Goal: Contribute content: Contribute content

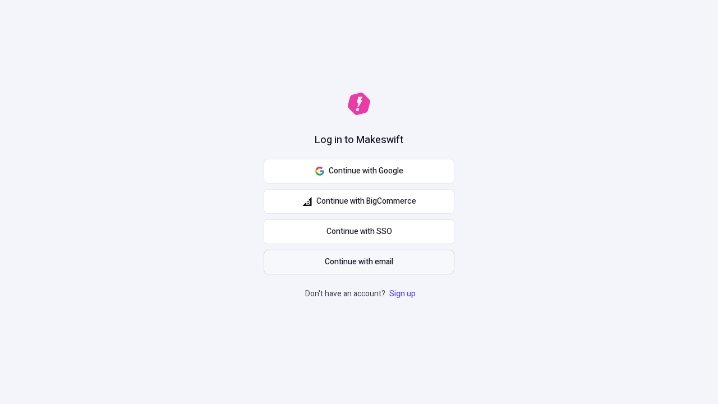
click at [359, 262] on span "Continue with email" at bounding box center [359, 262] width 68 height 12
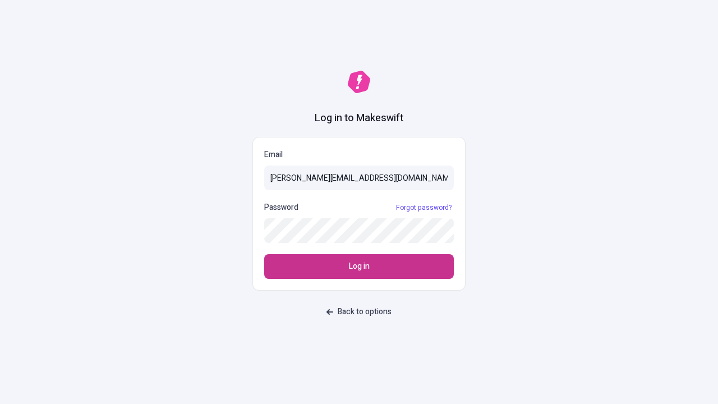
click at [359, 267] on span "Log in" at bounding box center [359, 266] width 21 height 12
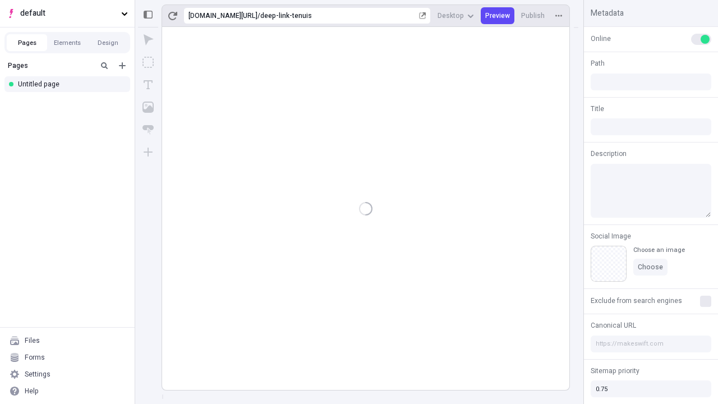
type input "/deep-link-tenuis"
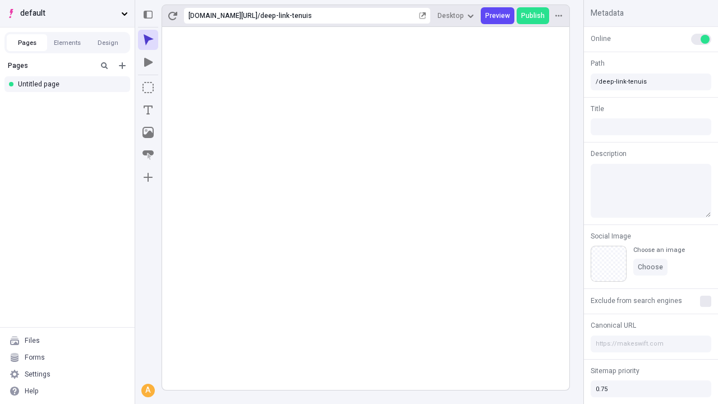
click at [67, 13] on span "default" at bounding box center [68, 13] width 97 height 12
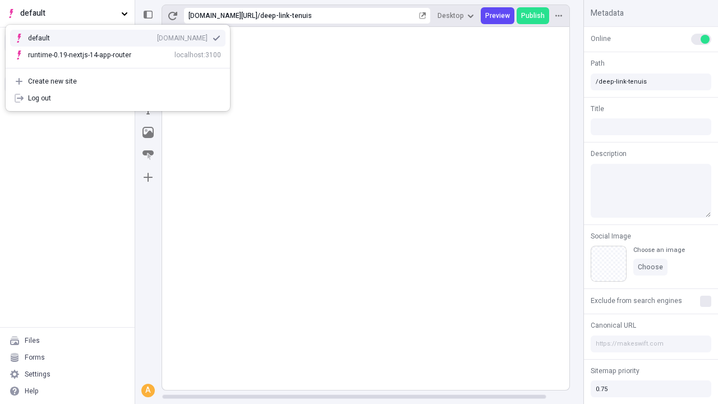
click at [157, 36] on div "[DOMAIN_NAME]" at bounding box center [182, 38] width 50 height 9
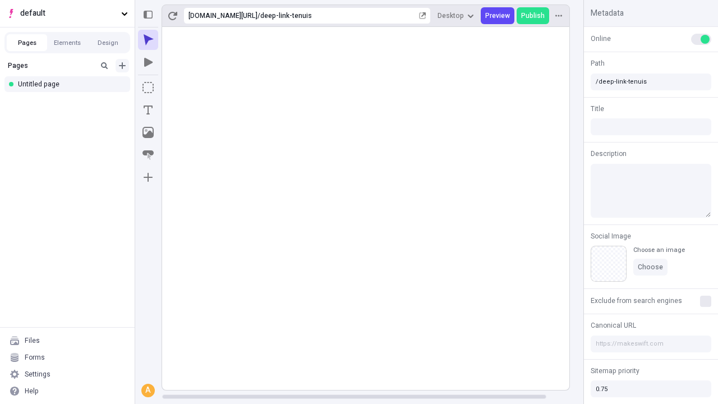
click at [122, 66] on icon "Add new" at bounding box center [122, 65] width 7 height 7
click at [71, 102] on div "Blank page" at bounding box center [71, 102] width 108 height 17
type input "/page"
click at [148, 88] on icon "Box" at bounding box center [148, 87] width 11 height 11
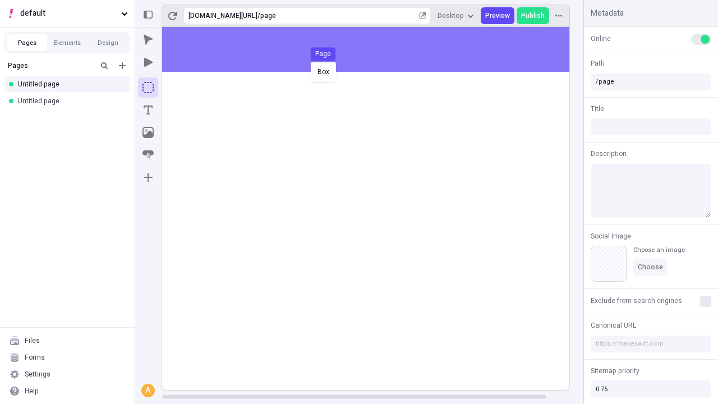
click at [377, 49] on div "Box Page" at bounding box center [359, 202] width 718 height 404
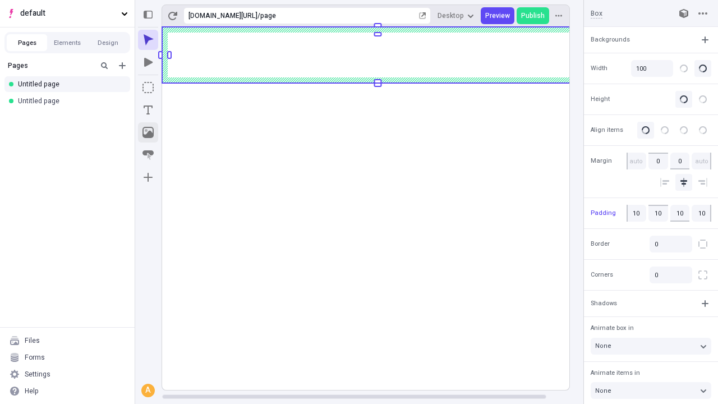
click at [148, 132] on icon "Image" at bounding box center [148, 132] width 11 height 11
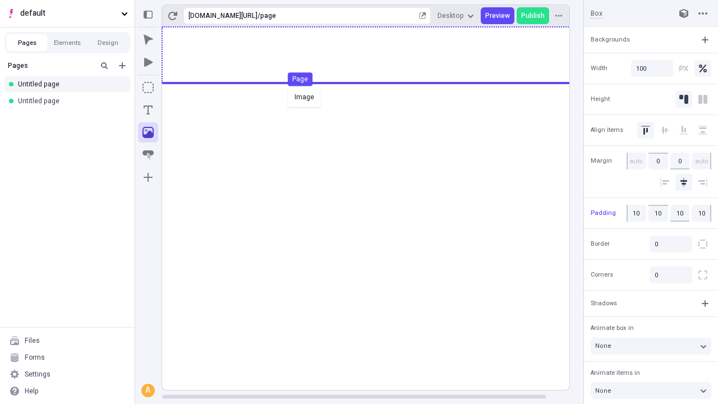
click at [377, 55] on div "Image Page" at bounding box center [359, 202] width 718 height 404
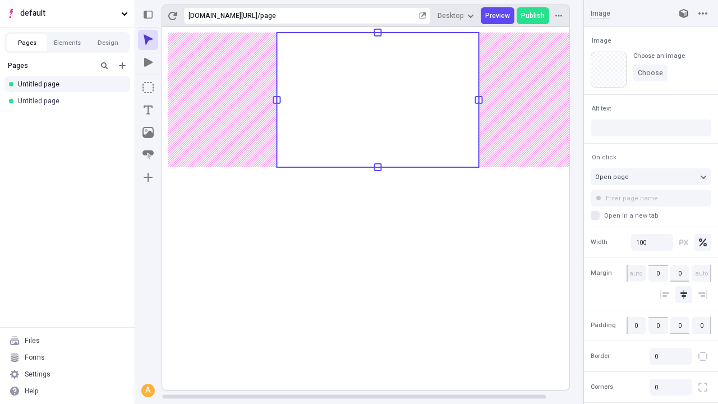
click at [148, 110] on icon "Text" at bounding box center [148, 109] width 9 height 9
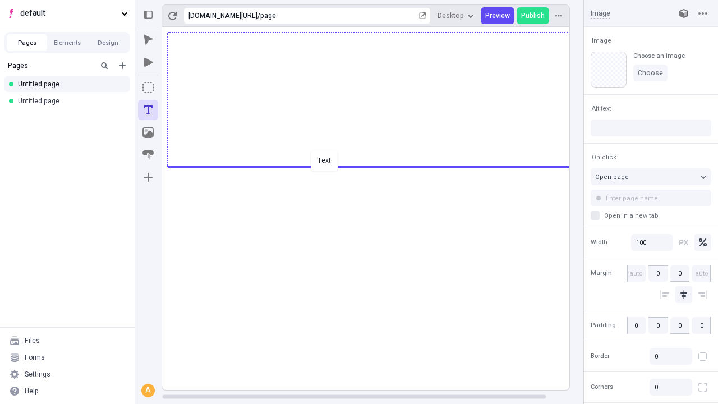
click at [377, 166] on div "Text" at bounding box center [359, 202] width 718 height 404
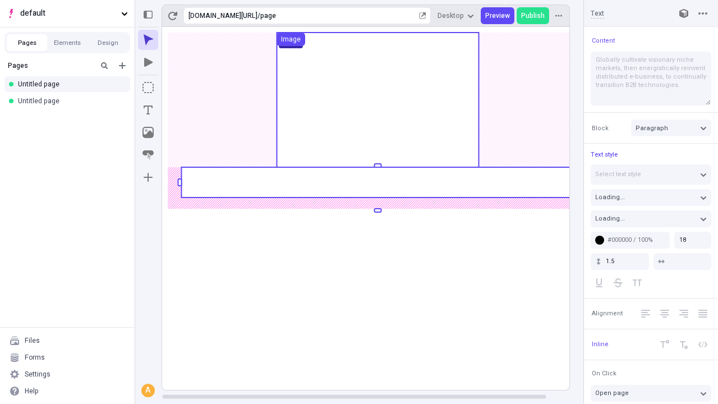
click at [377, 182] on rect at bounding box center [377, 182] width 393 height 30
click at [377, 182] on rect at bounding box center [377, 208] width 431 height 363
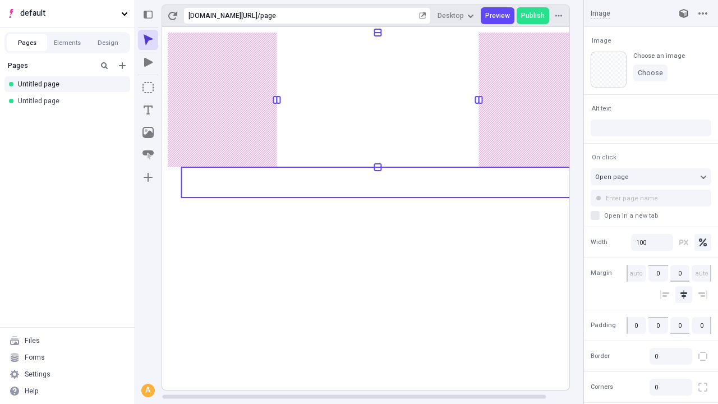
click at [377, 182] on rect at bounding box center [377, 208] width 431 height 363
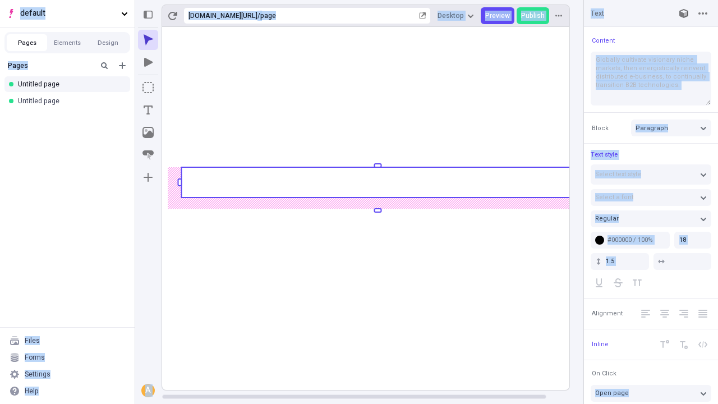
click at [148, 132] on icon "Image" at bounding box center [148, 132] width 11 height 11
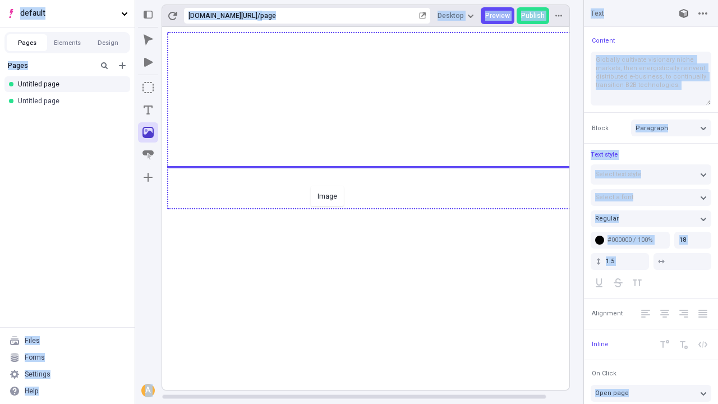
click at [377, 208] on div "Image" at bounding box center [359, 202] width 718 height 404
